Goal: Task Accomplishment & Management: Use online tool/utility

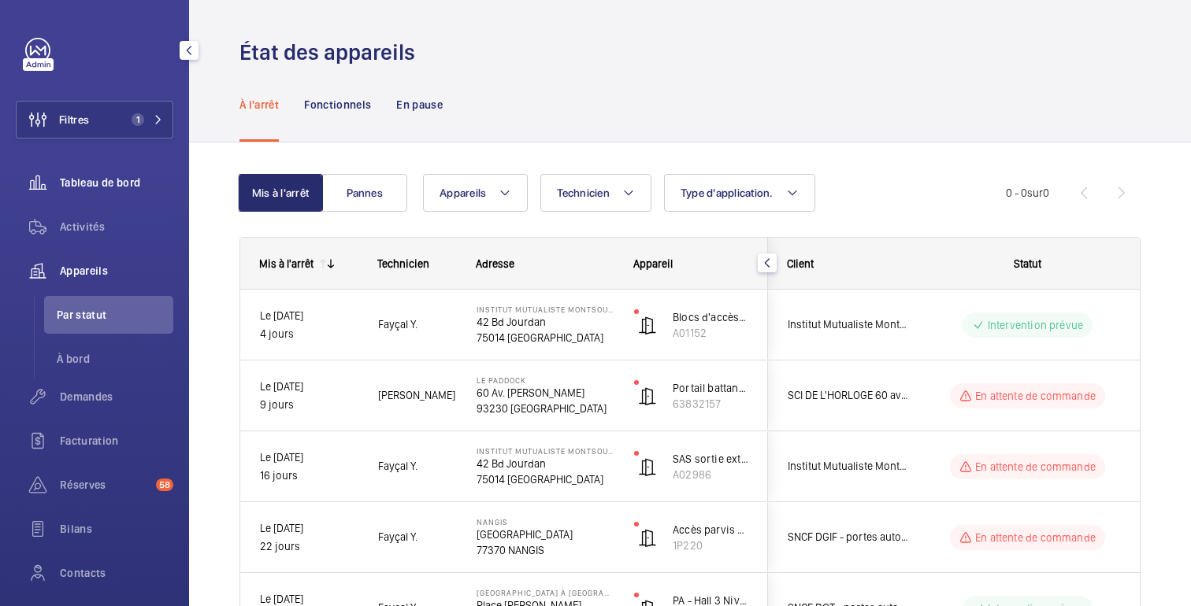
click at [91, 182] on font "Tableau de bord" at bounding box center [100, 182] width 80 height 13
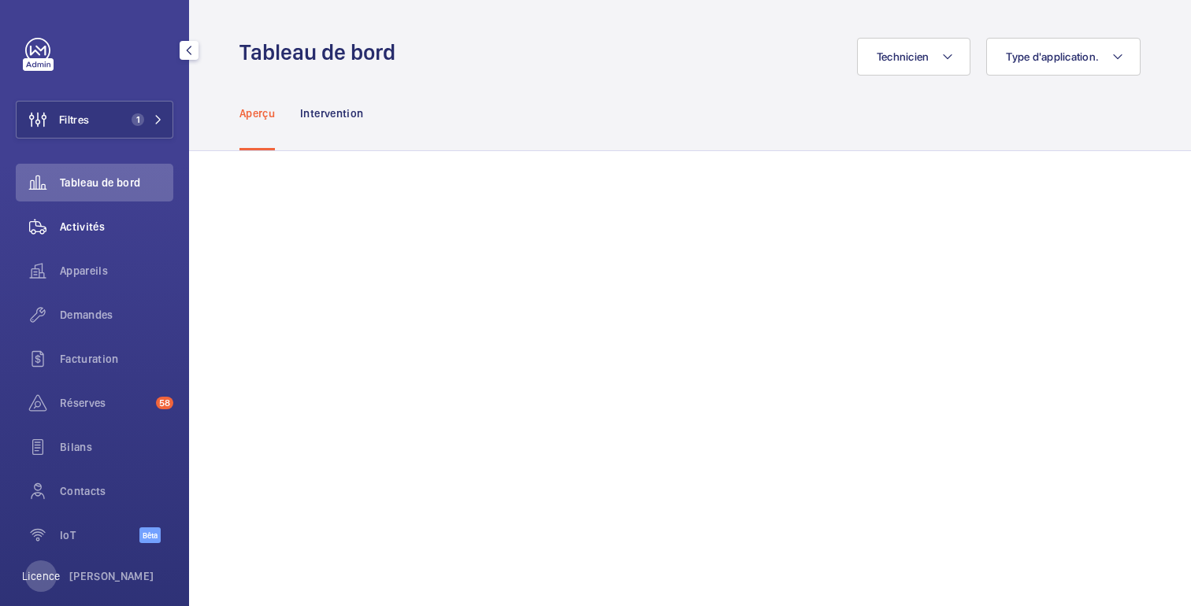
click at [93, 234] on span "Activités" at bounding box center [116, 227] width 113 height 16
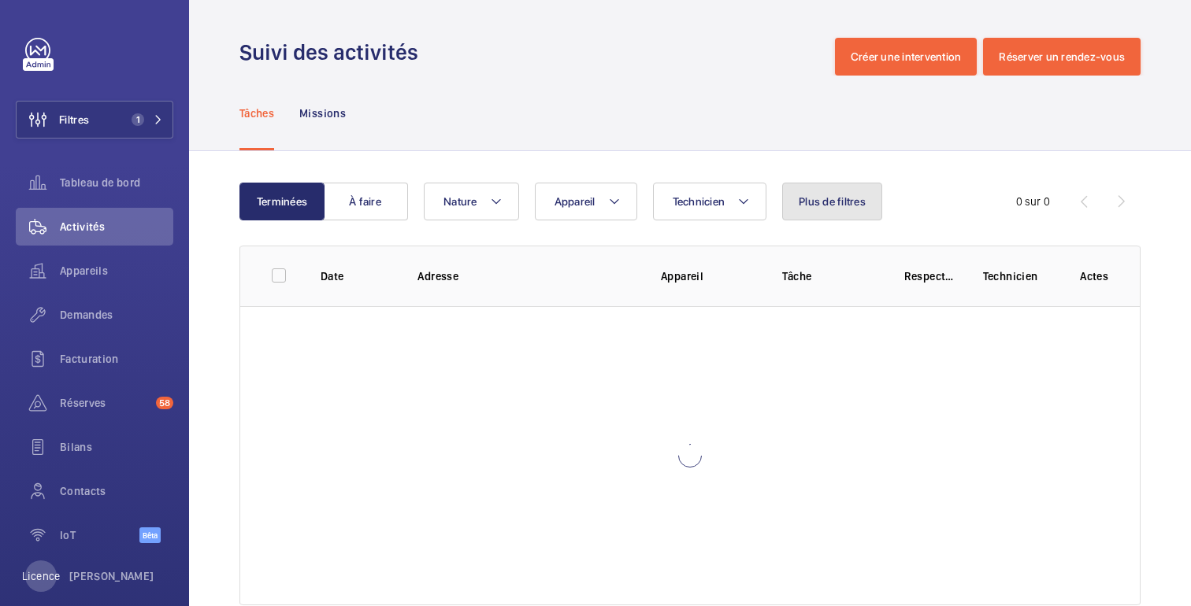
click at [856, 210] on button "Plus de filtres" at bounding box center [832, 202] width 100 height 38
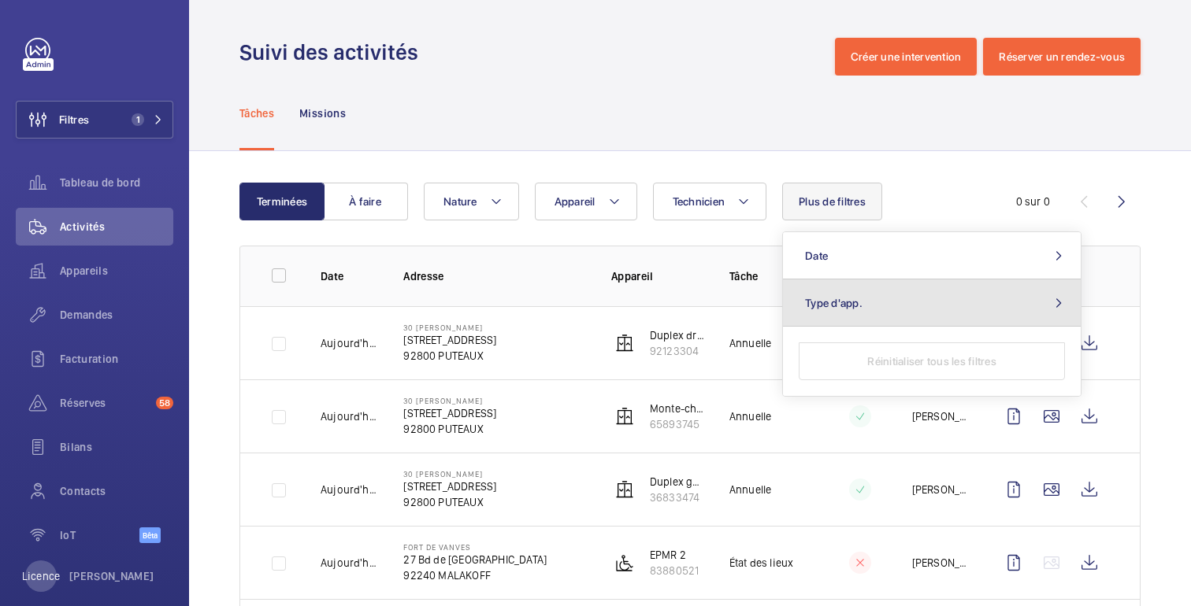
click at [833, 318] on button "Type d'app." at bounding box center [932, 303] width 298 height 47
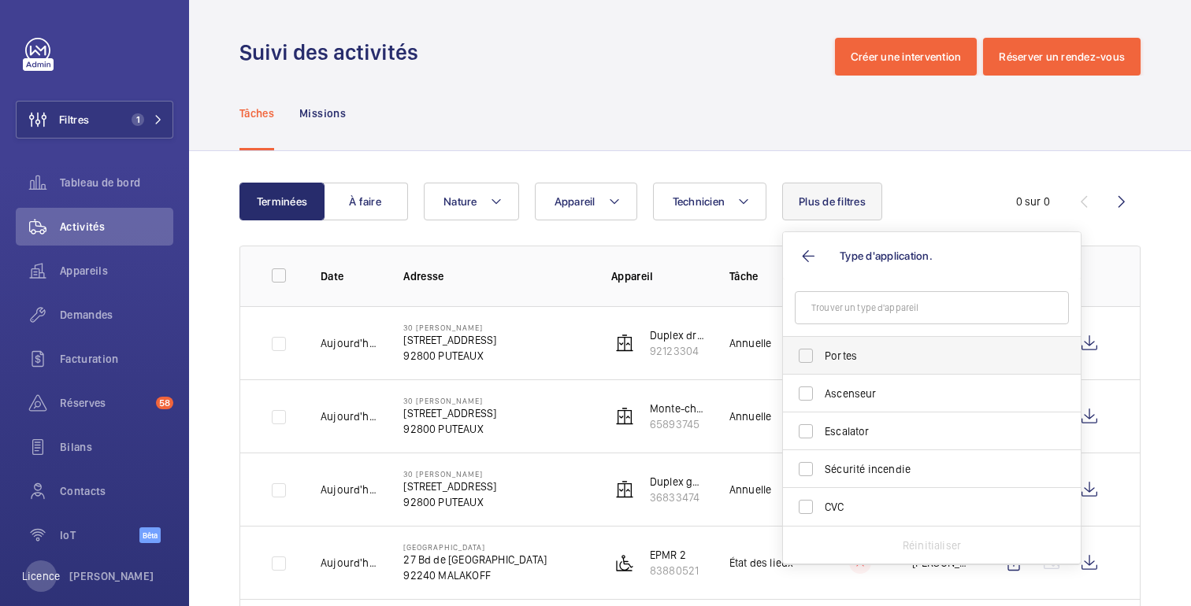
click at [833, 368] on label "Portes" at bounding box center [920, 356] width 274 height 38
click at [822, 368] on input "Portes" at bounding box center [806, 356] width 32 height 32
checkbox input "true"
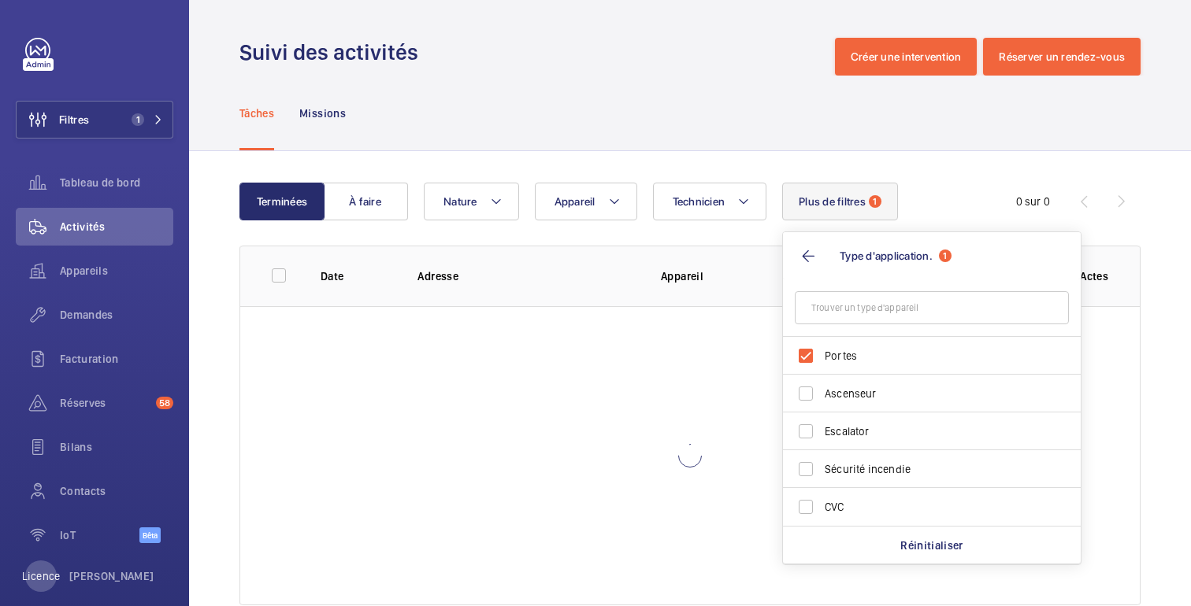
click at [737, 26] on wm-front-admin-header "Suivi des activités Créer une intervention Réserver un rendez-vous" at bounding box center [690, 38] width 1002 height 76
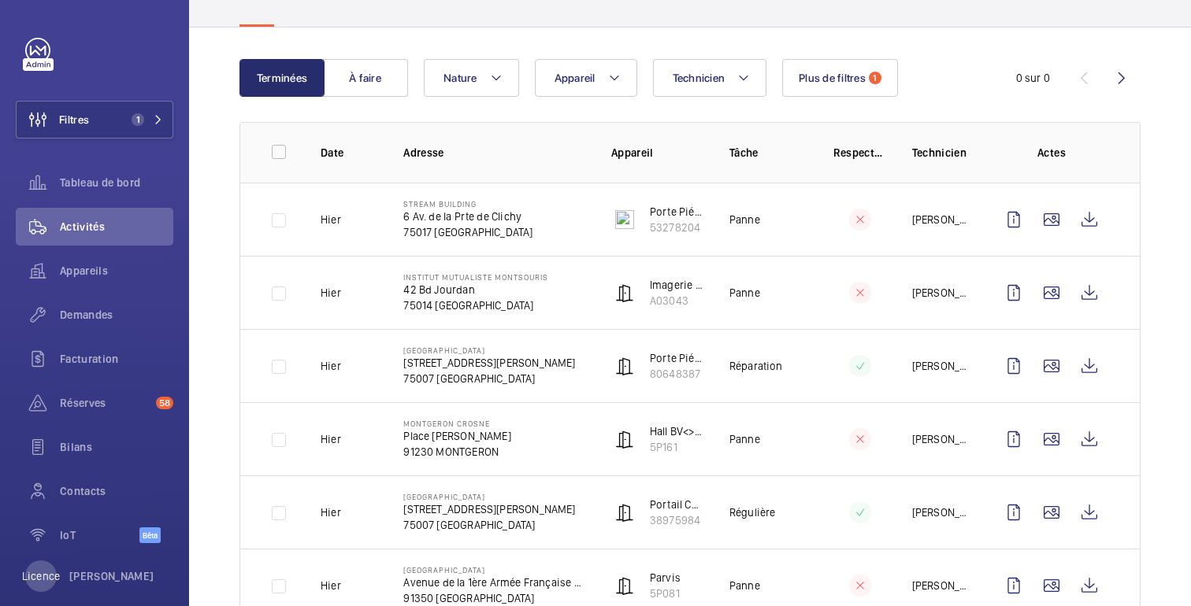
scroll to position [124, 0]
click at [279, 157] on input "checkbox" at bounding box center [279, 151] width 32 height 32
checkbox input "true"
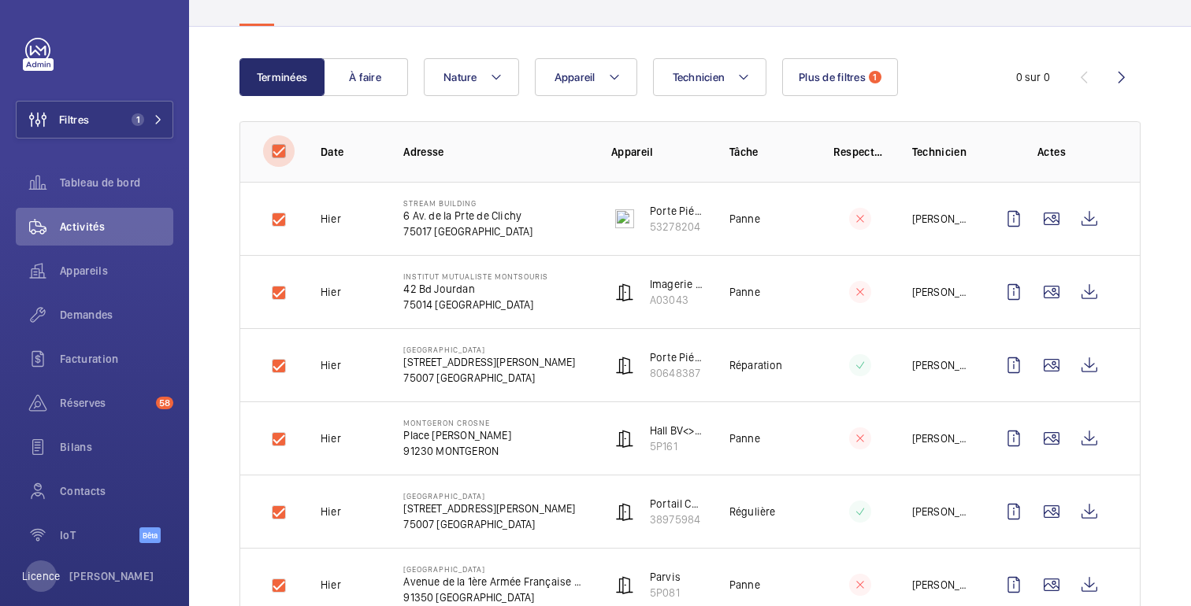
checkbox input "true"
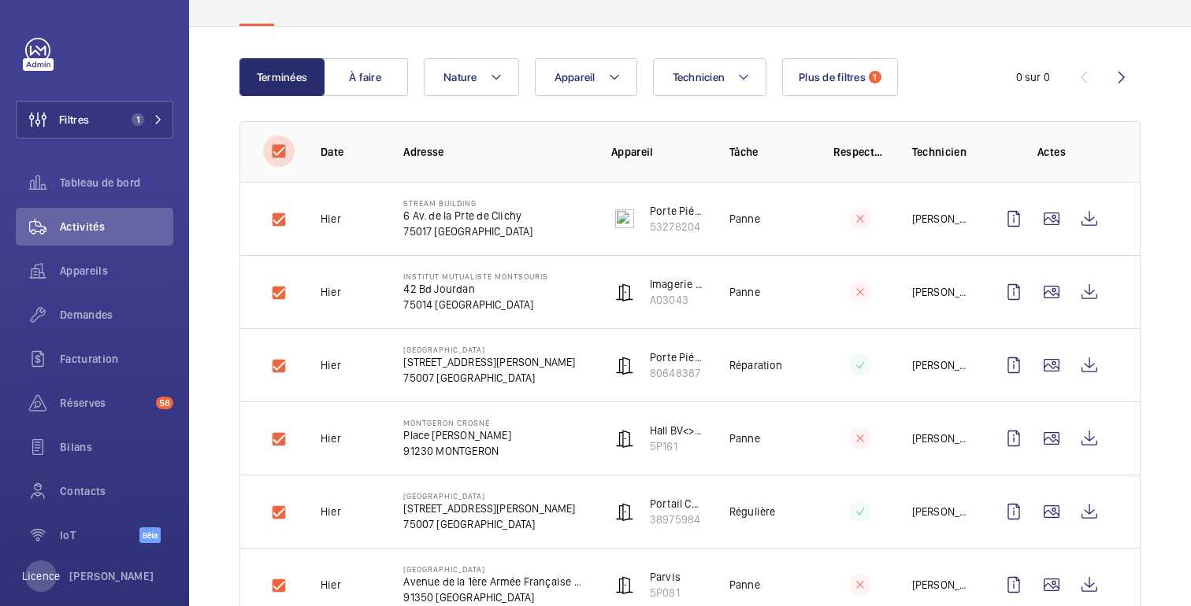
checkbox input "true"
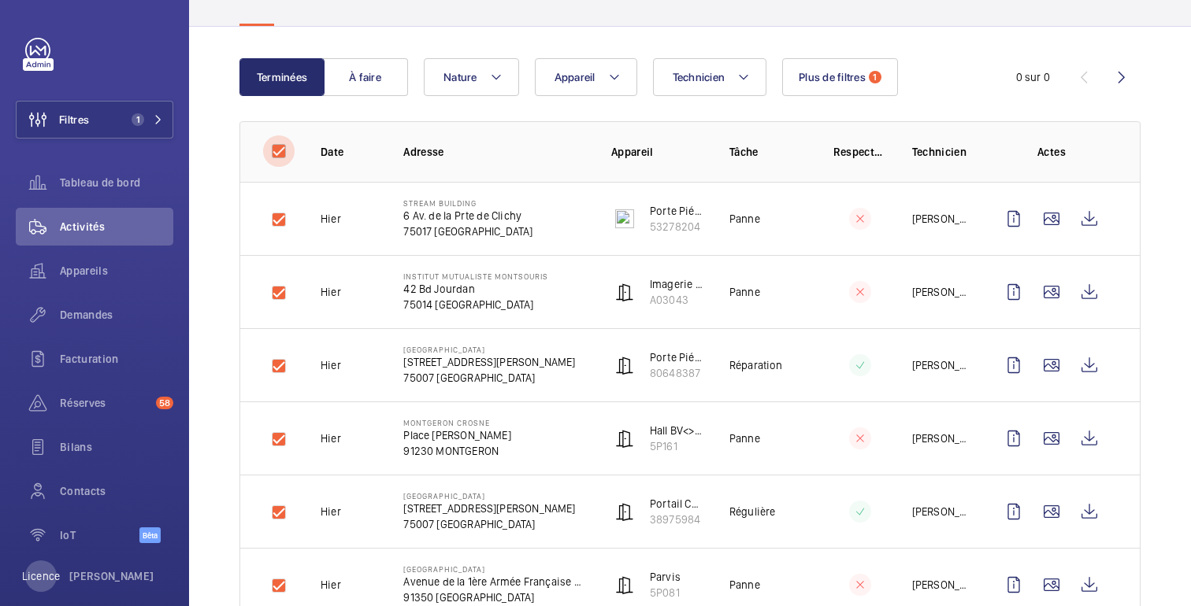
checkbox input "true"
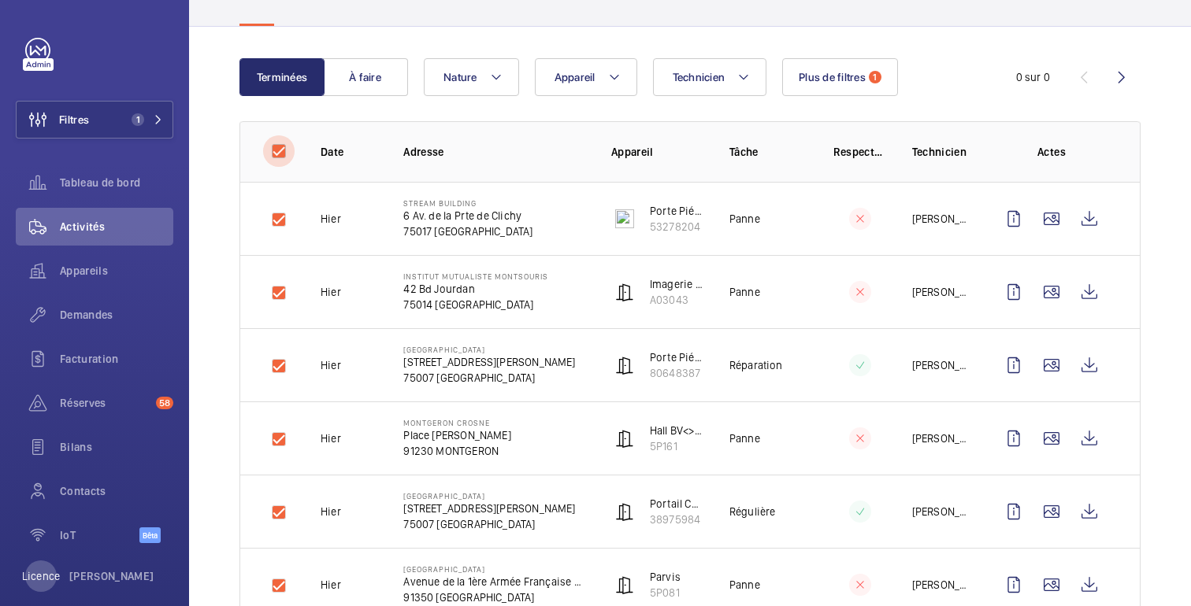
checkbox input "true"
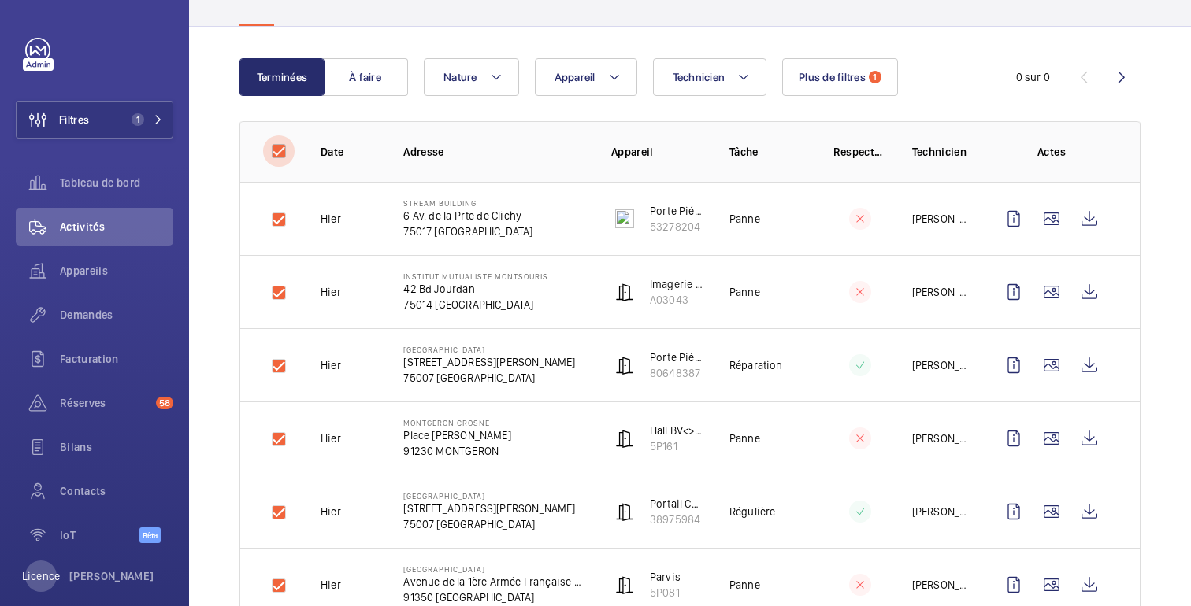
checkbox input "true"
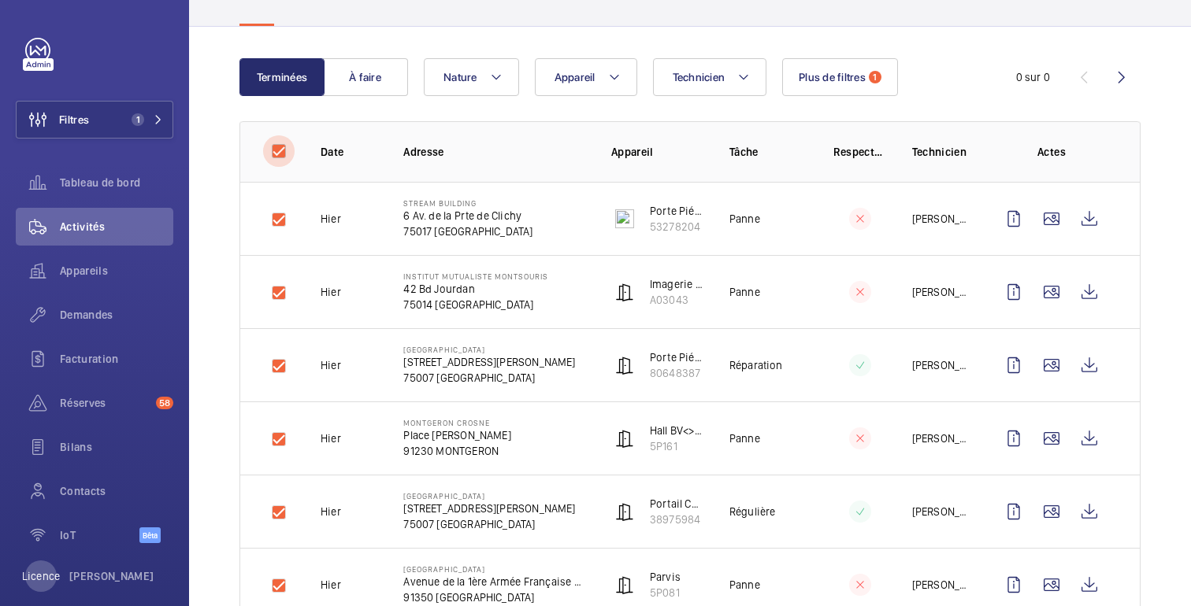
checkbox input "true"
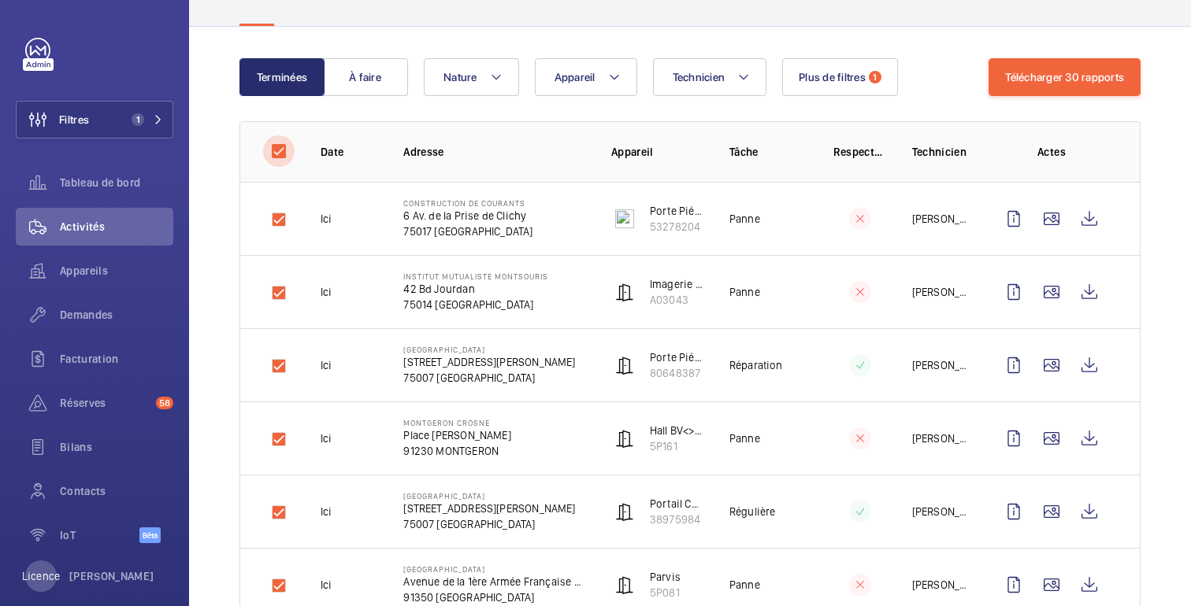
click at [279, 156] on input "checkbox" at bounding box center [279, 151] width 32 height 32
checkbox input "false"
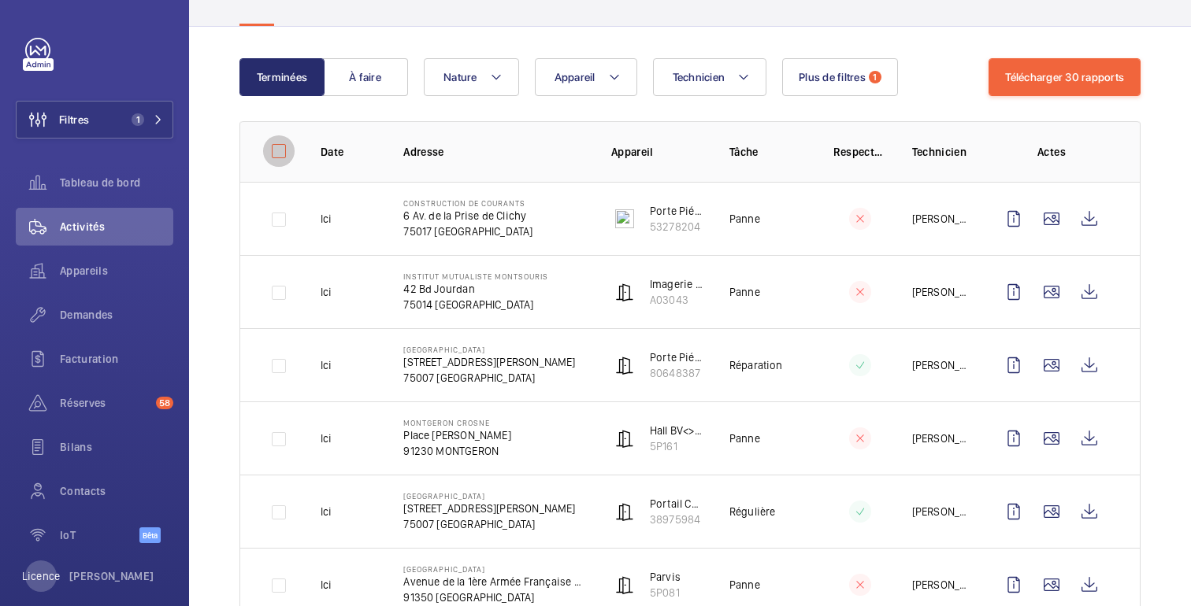
checkbox input "false"
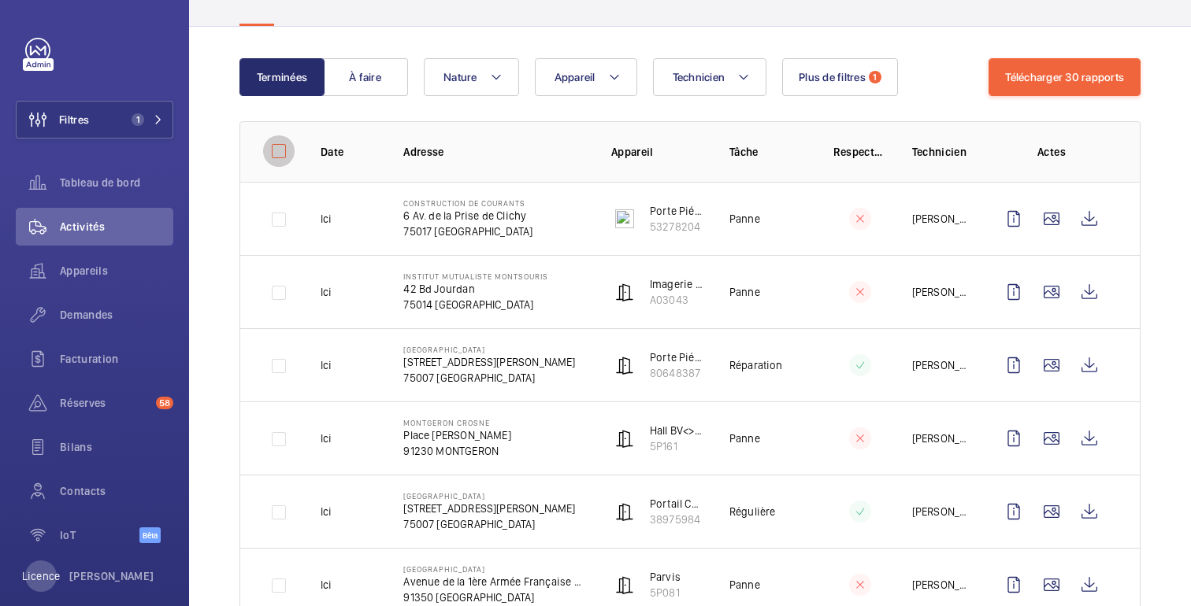
checkbox input "false"
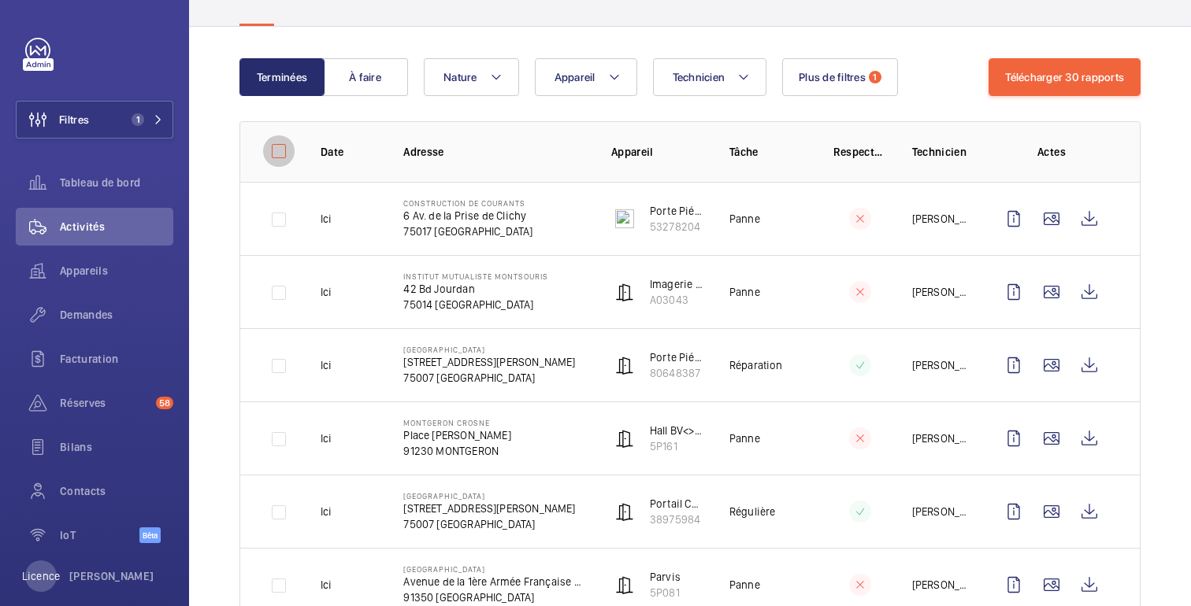
checkbox input "false"
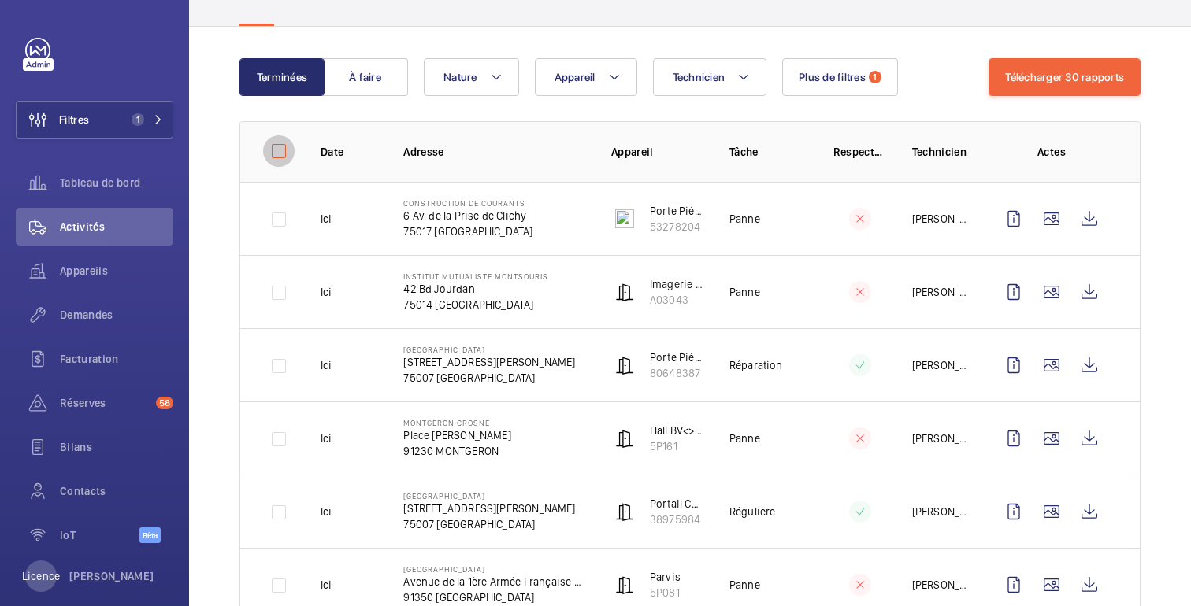
checkbox input "false"
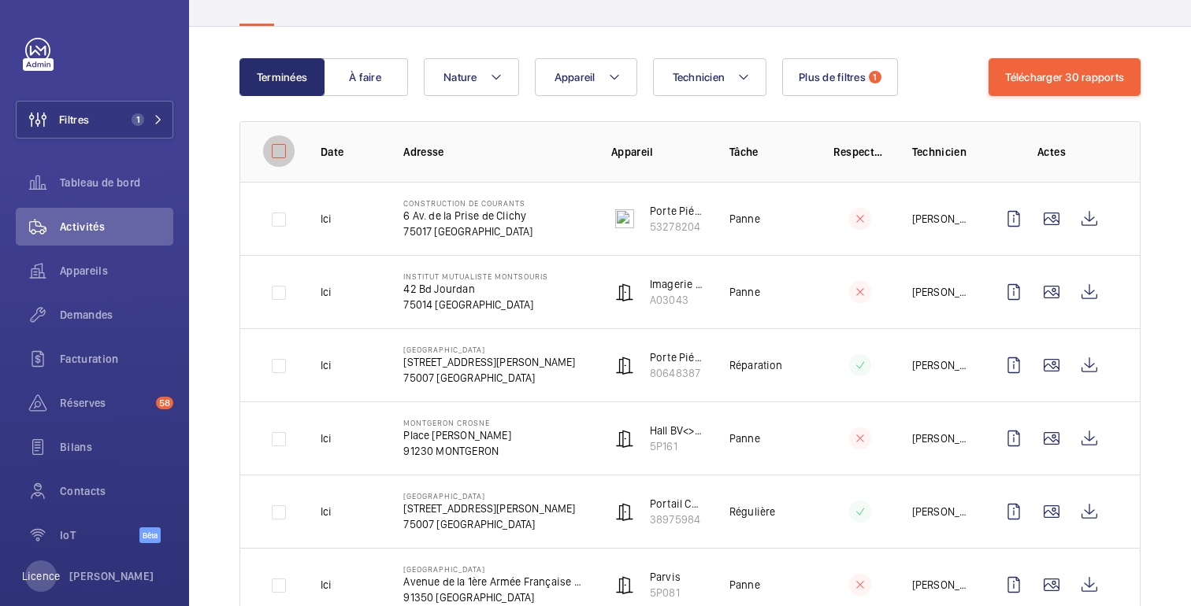
checkbox input "false"
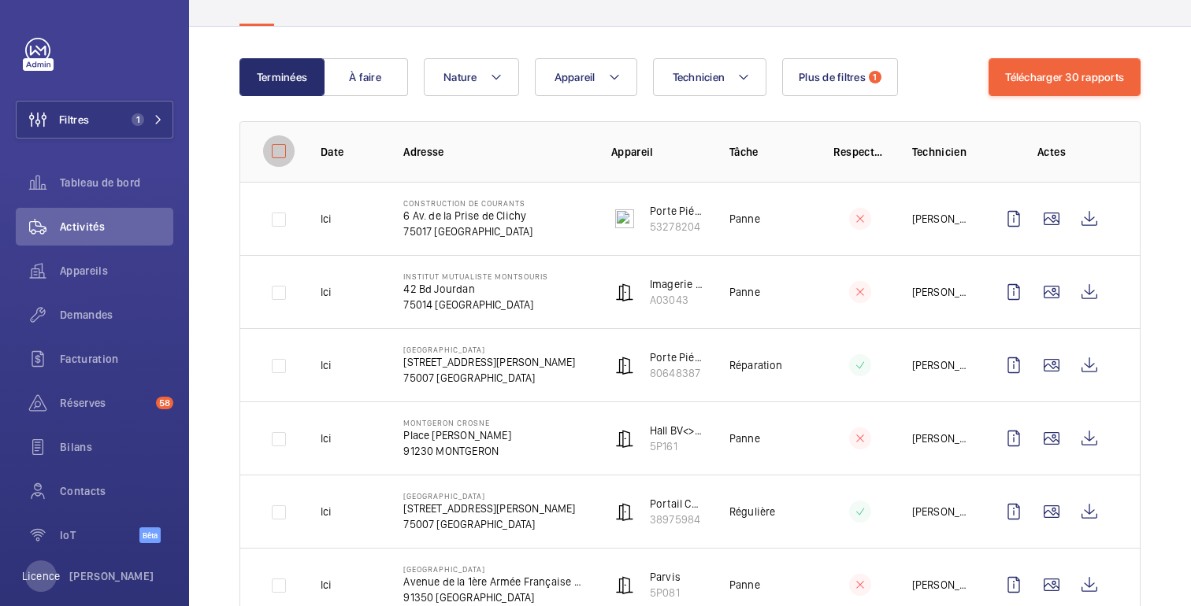
checkbox input "false"
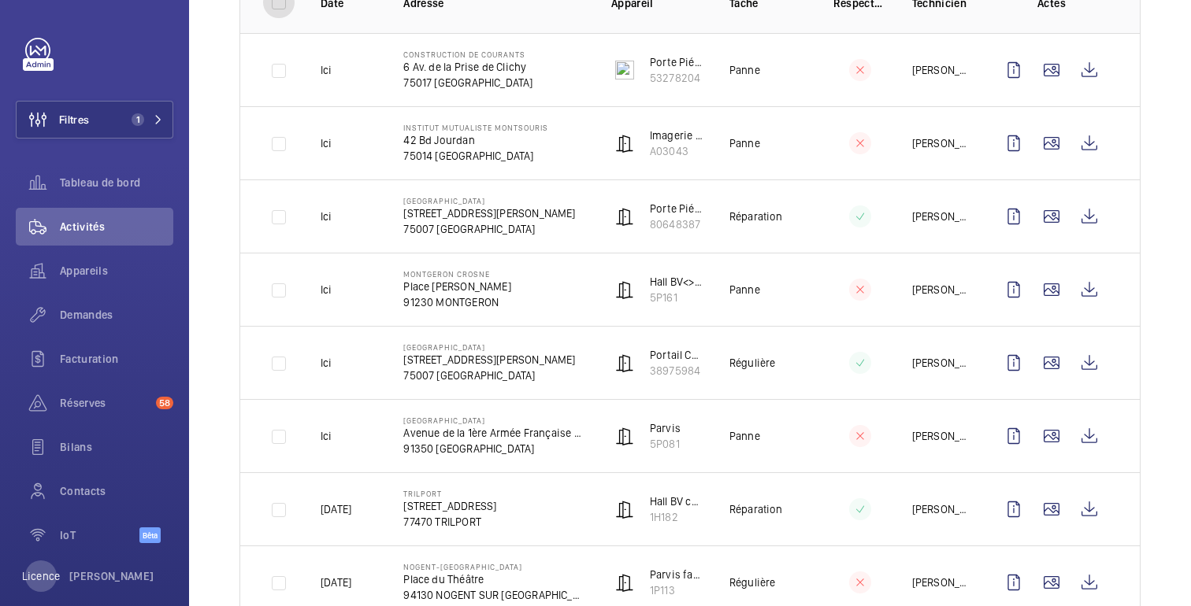
scroll to position [0, 0]
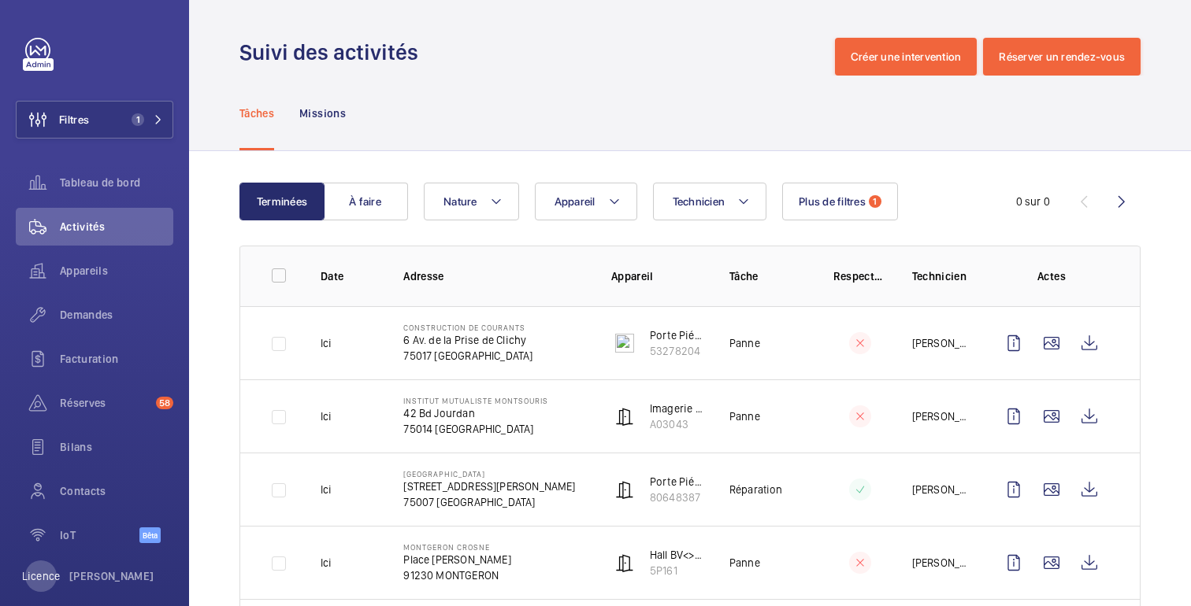
click at [492, 147] on div "Tâches Missions" at bounding box center [689, 113] width 901 height 75
